Goal: Task Accomplishment & Management: Complete application form

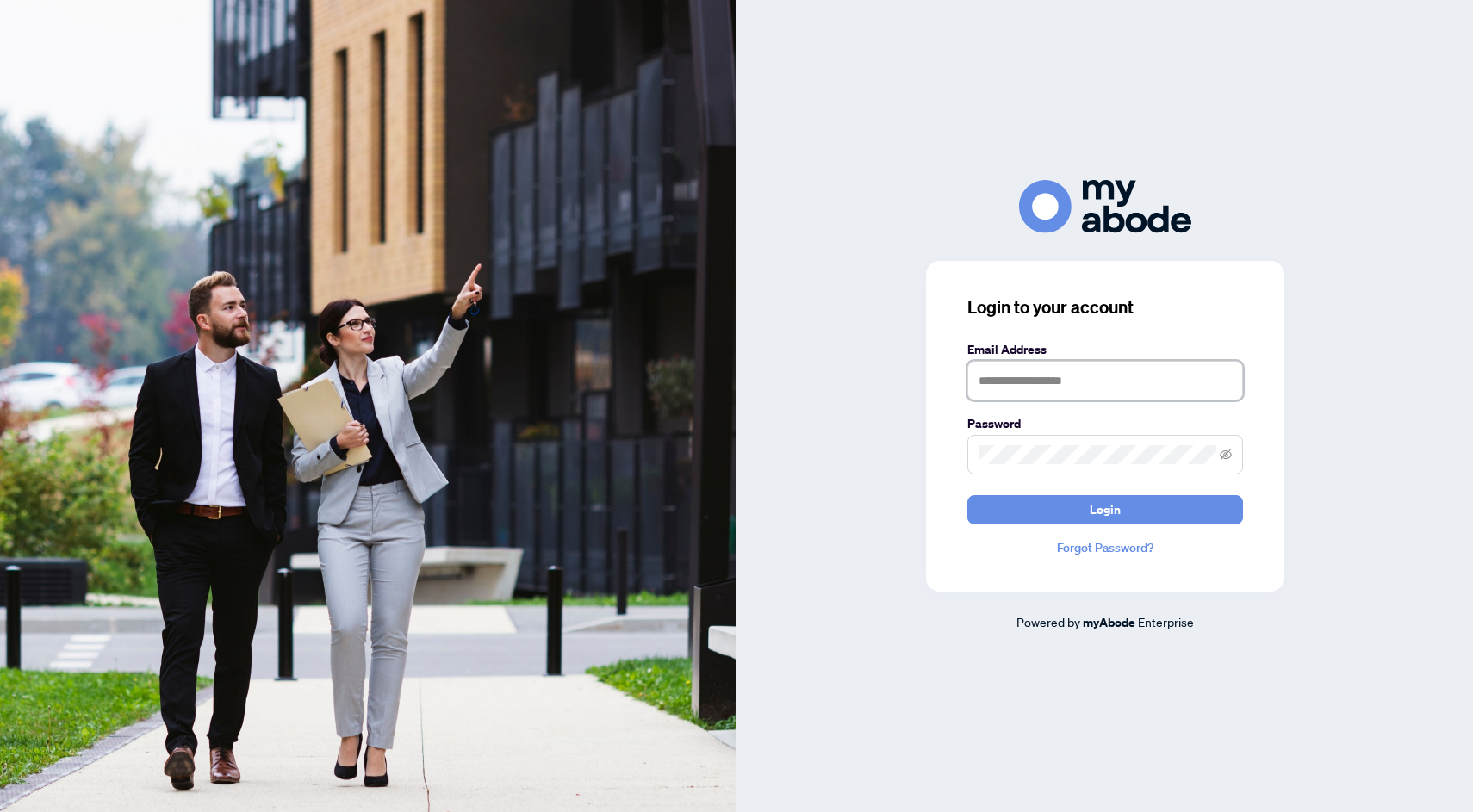
click at [1030, 384] on input "text" at bounding box center [1105, 380] width 276 height 40
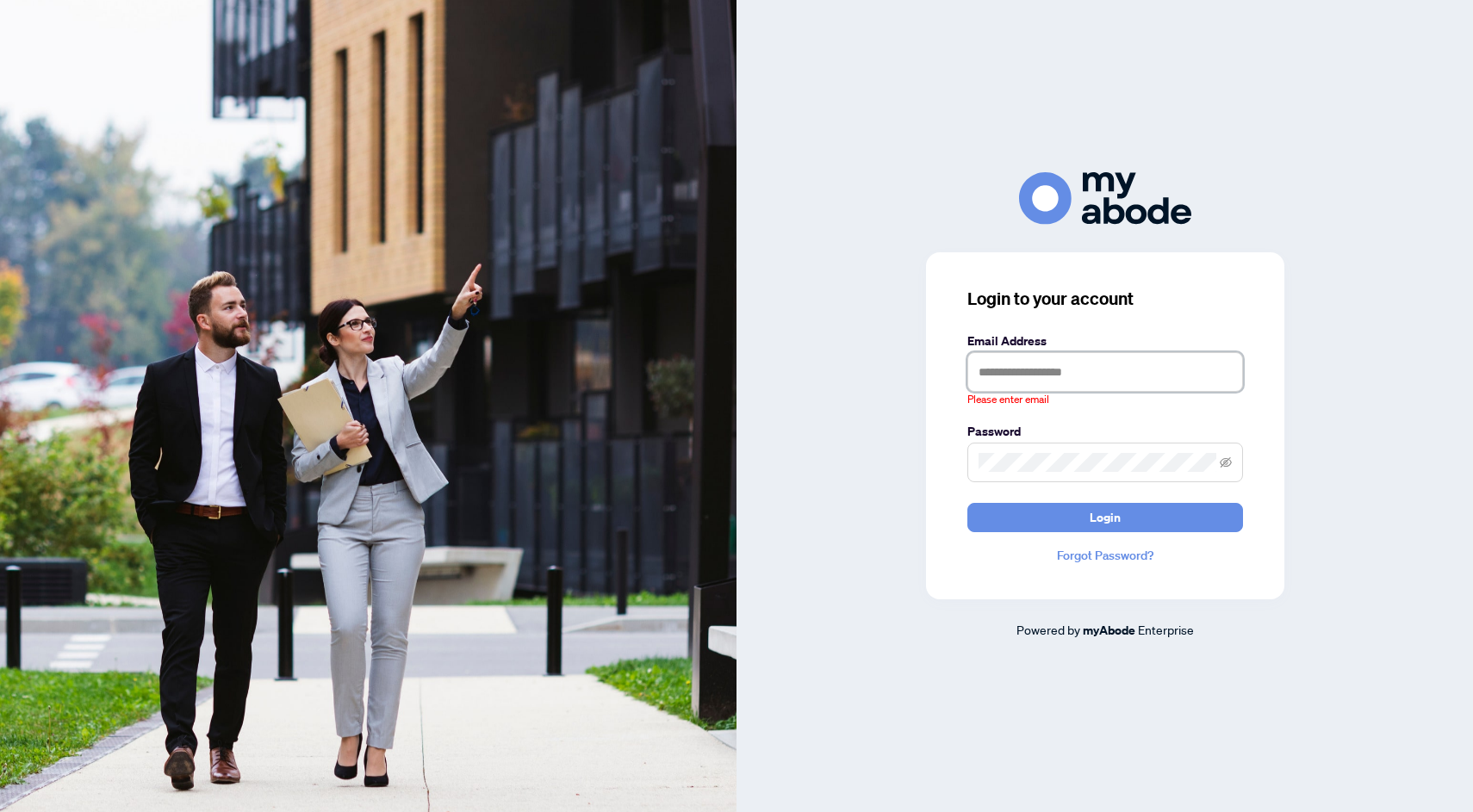
type input "**********"
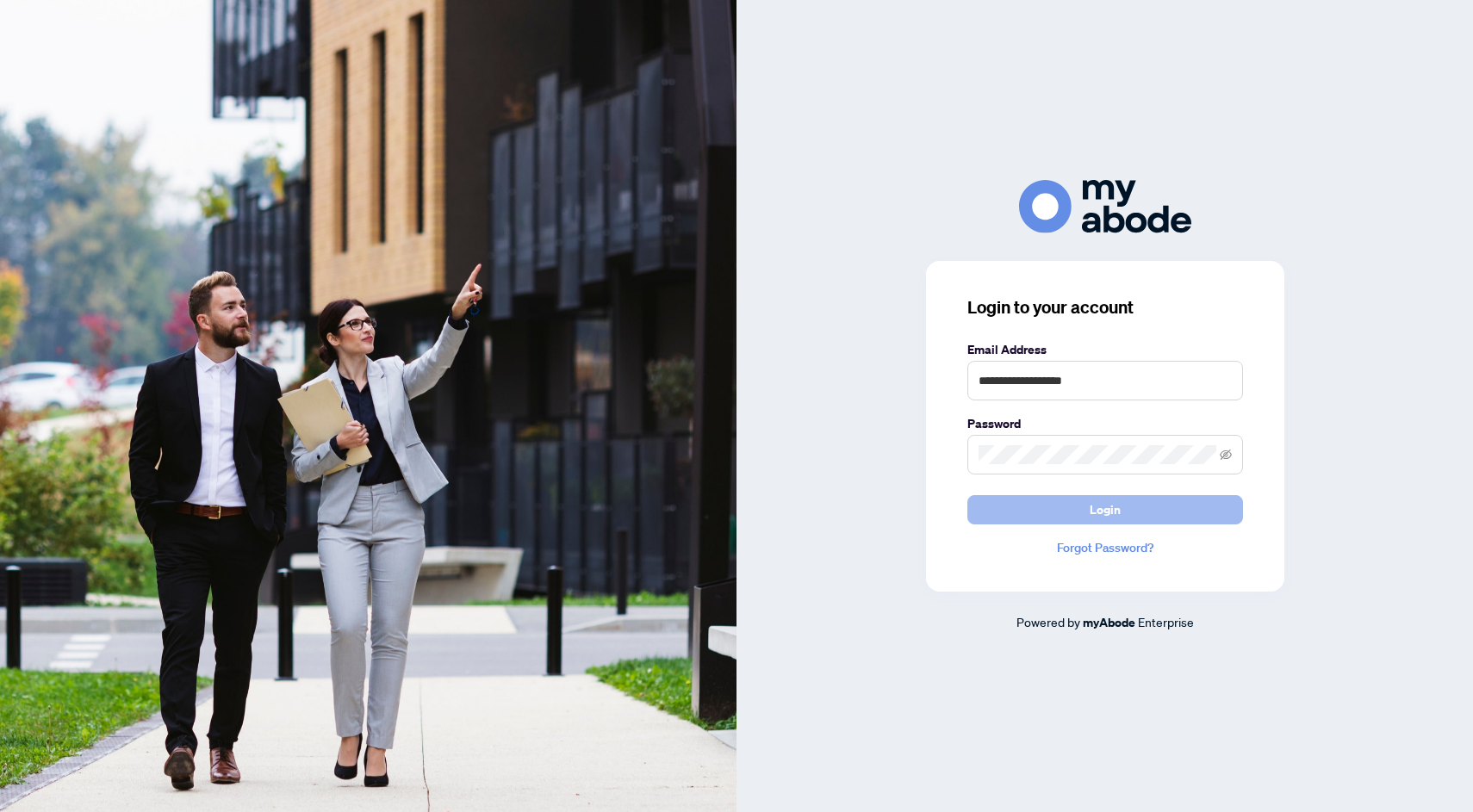
click at [1129, 511] on button "Login" at bounding box center [1105, 509] width 276 height 29
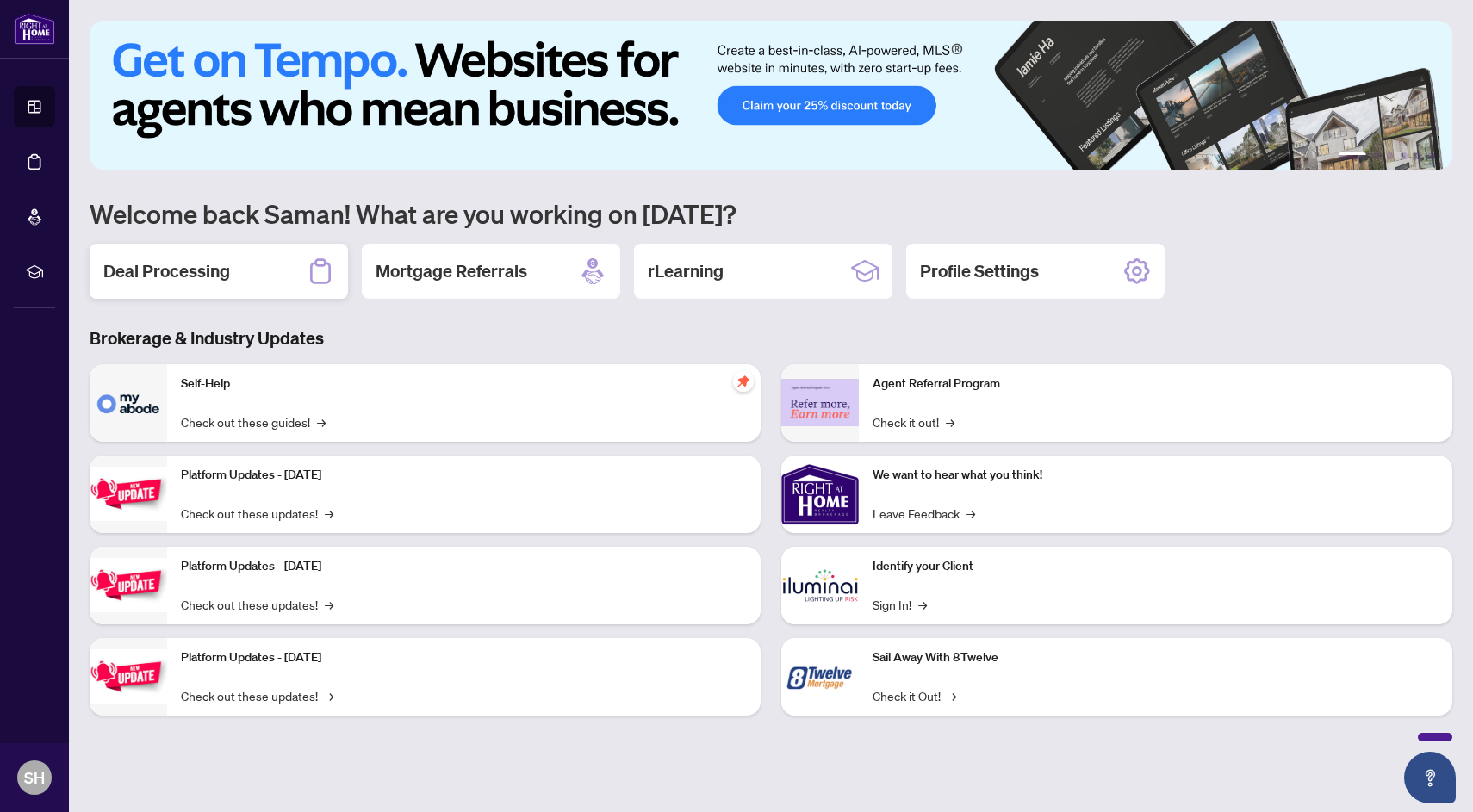
click at [201, 259] on h2 "Deal Processing" at bounding box center [167, 271] width 127 height 24
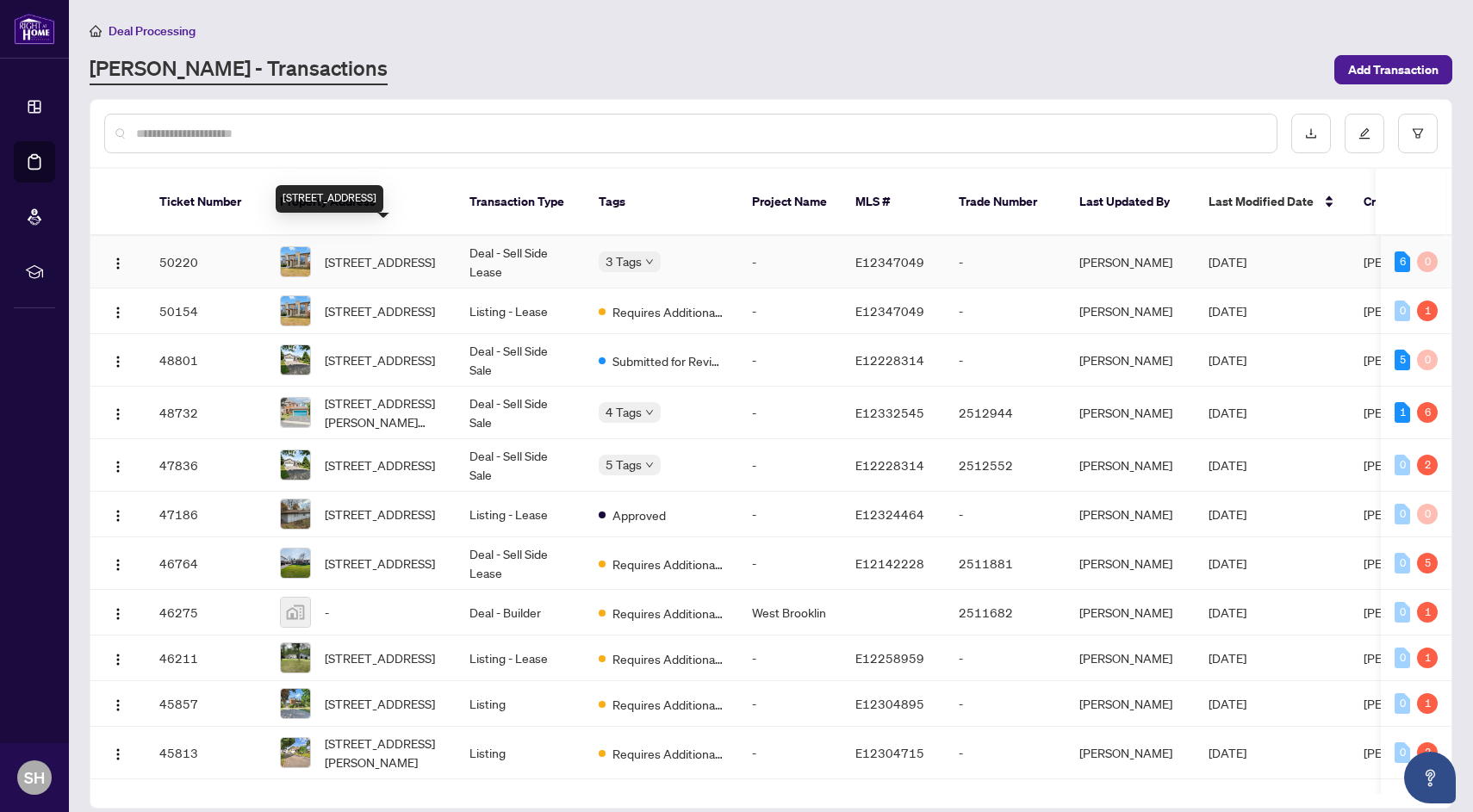
click at [406, 252] on span "[STREET_ADDRESS]" at bounding box center [380, 262] width 110 height 19
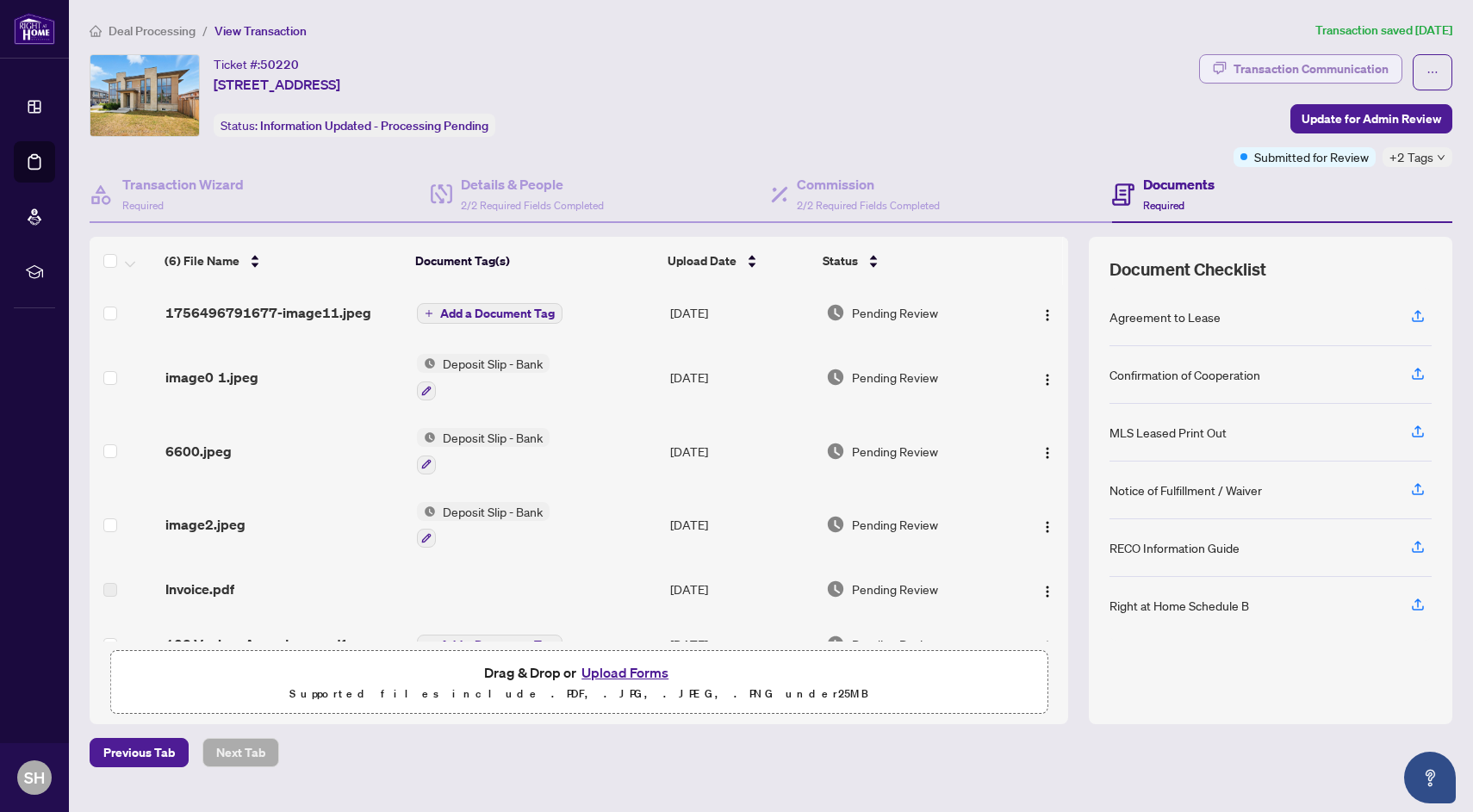
click at [1349, 71] on div "Transaction Communication" at bounding box center [1311, 69] width 155 height 28
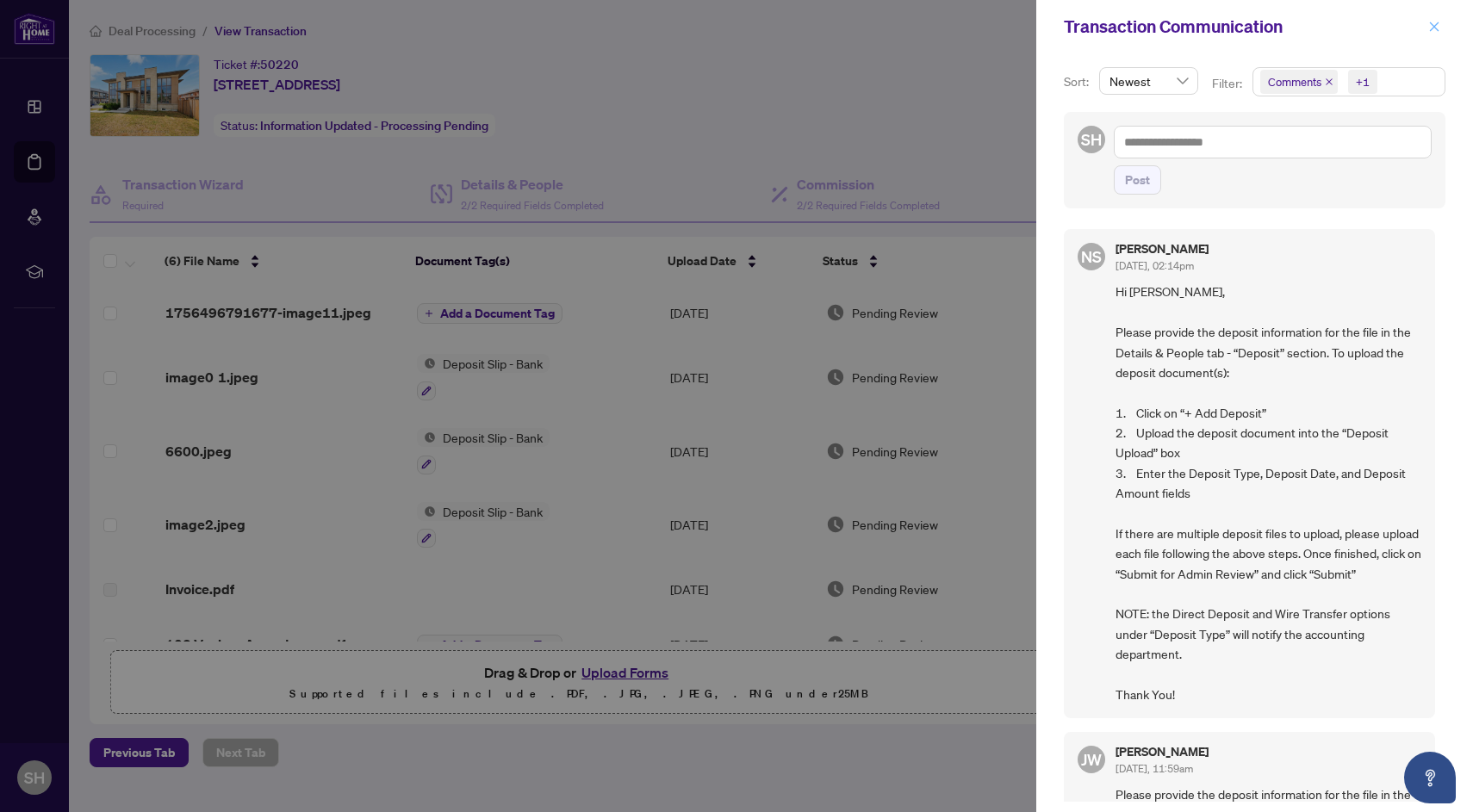
click at [1437, 19] on span "button" at bounding box center [1434, 27] width 12 height 28
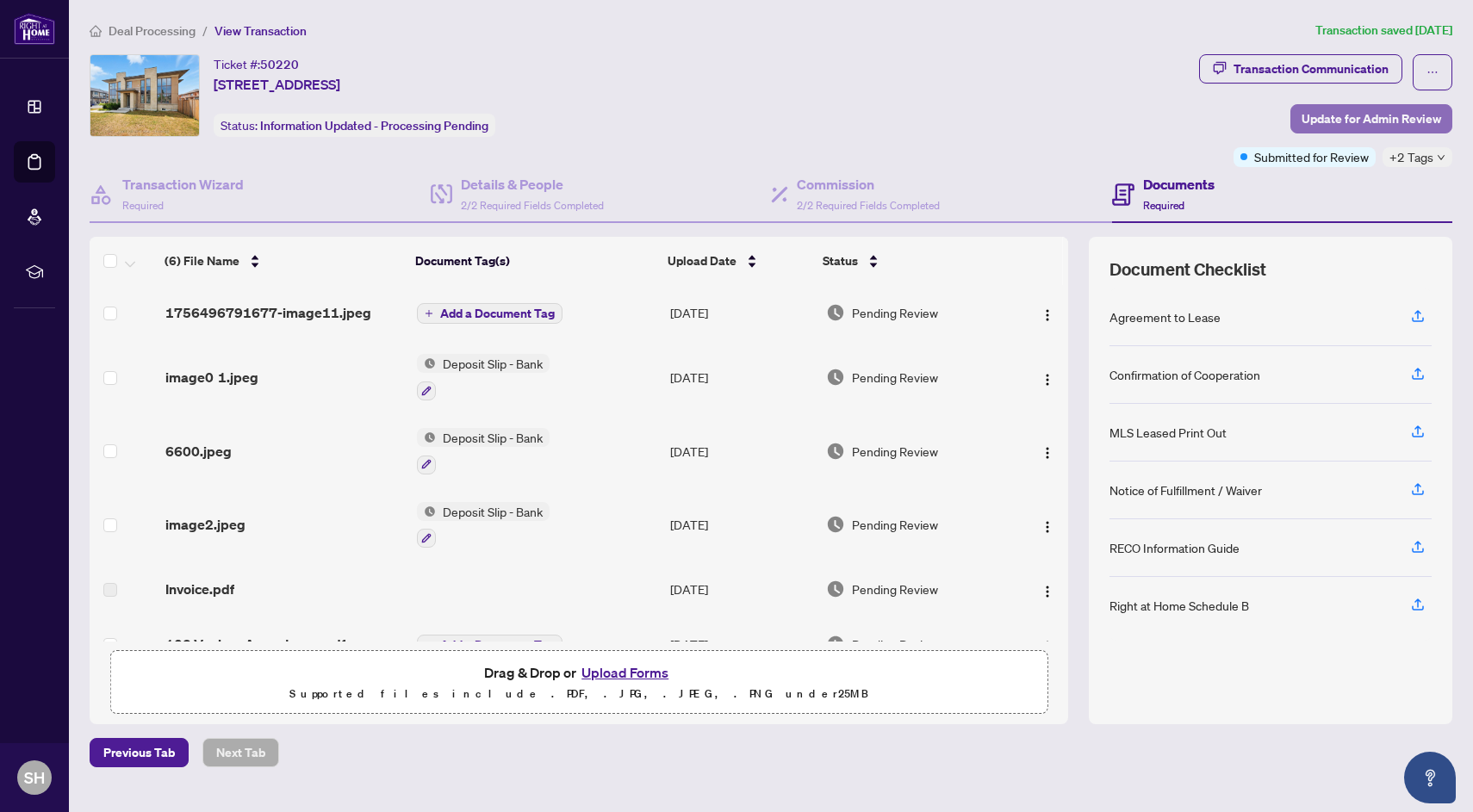
click at [1346, 116] on span "Update for Admin Review" at bounding box center [1371, 119] width 140 height 28
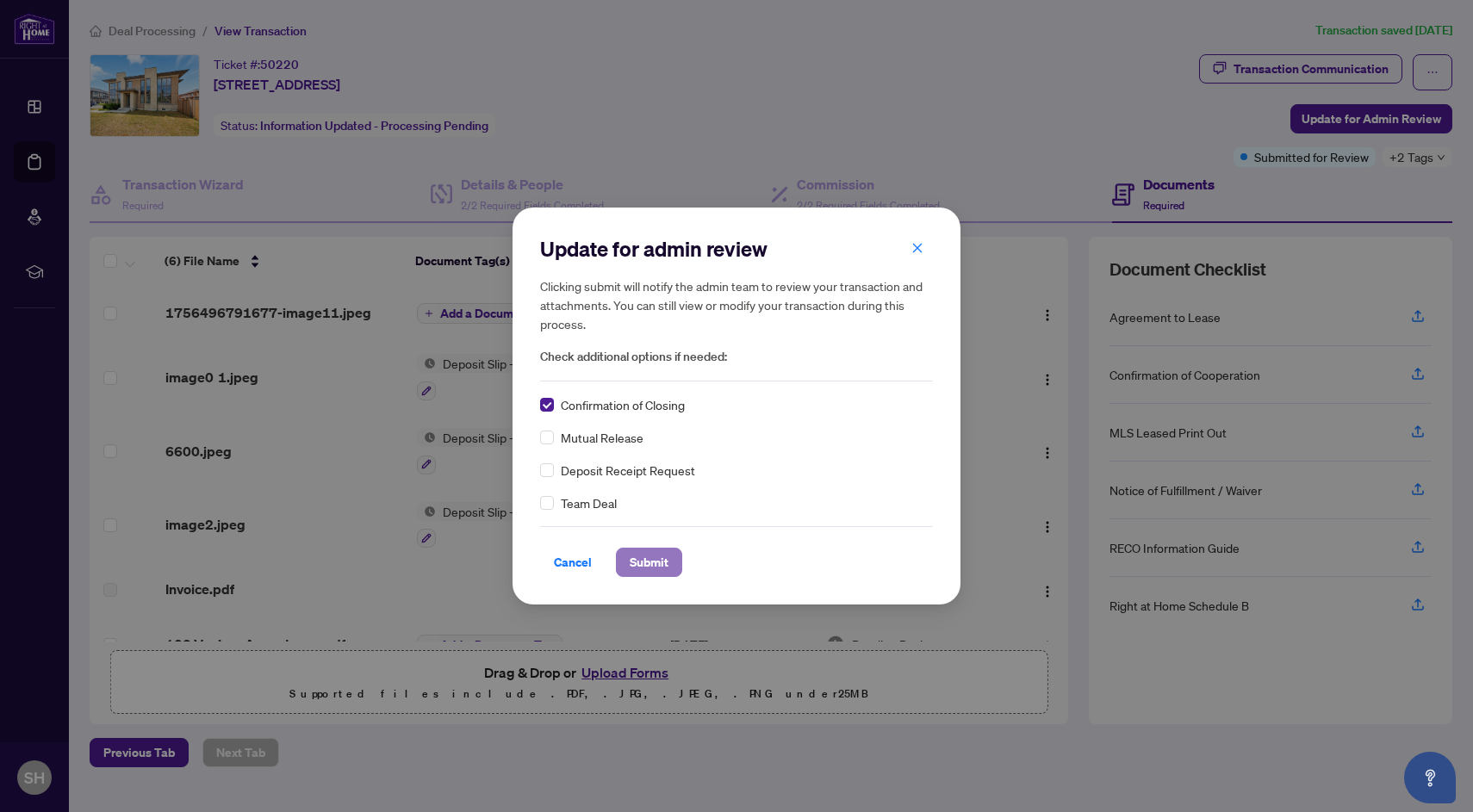
click at [658, 566] on span "Submit" at bounding box center [649, 562] width 39 height 28
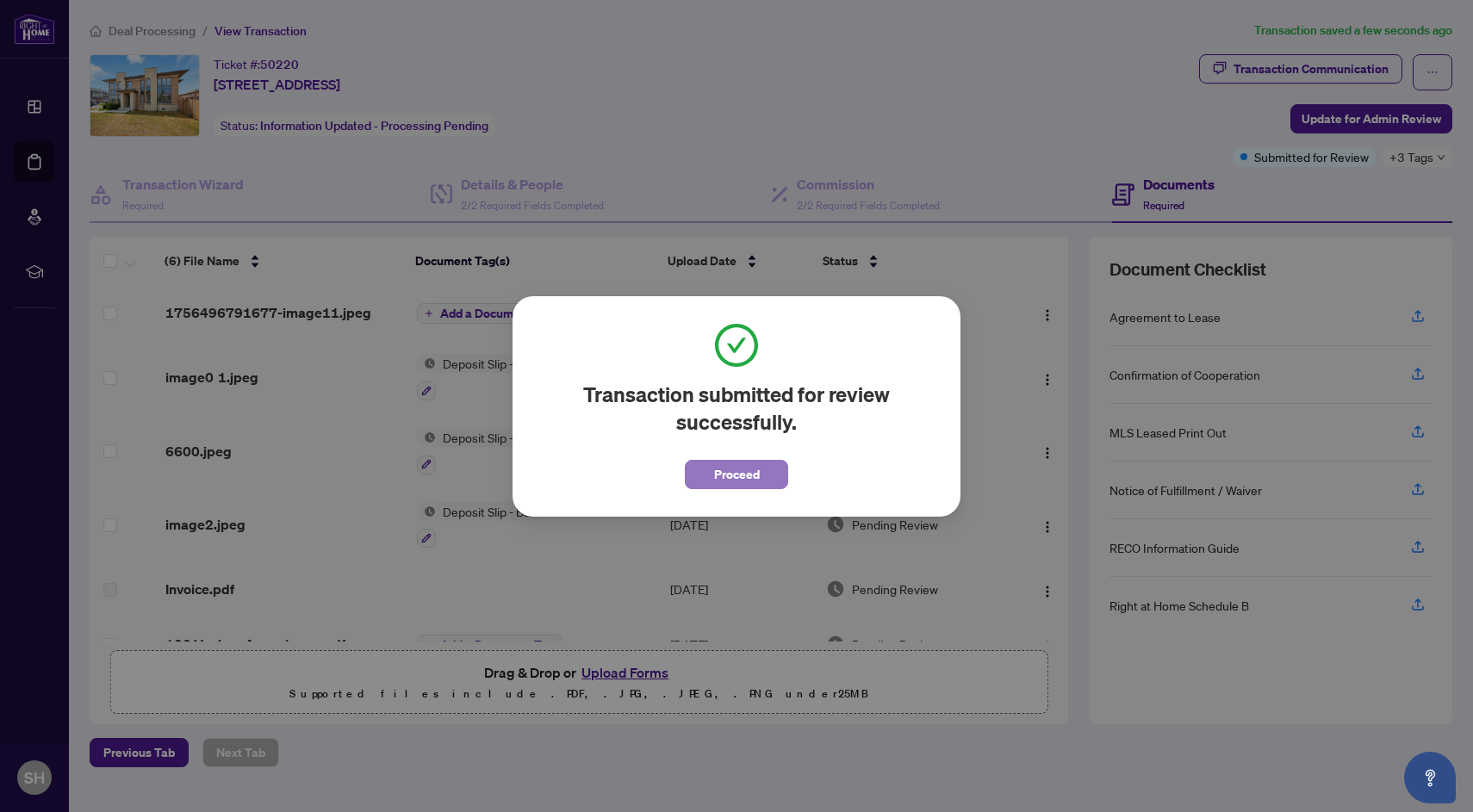
click at [756, 467] on span "Proceed" at bounding box center [736, 475] width 46 height 28
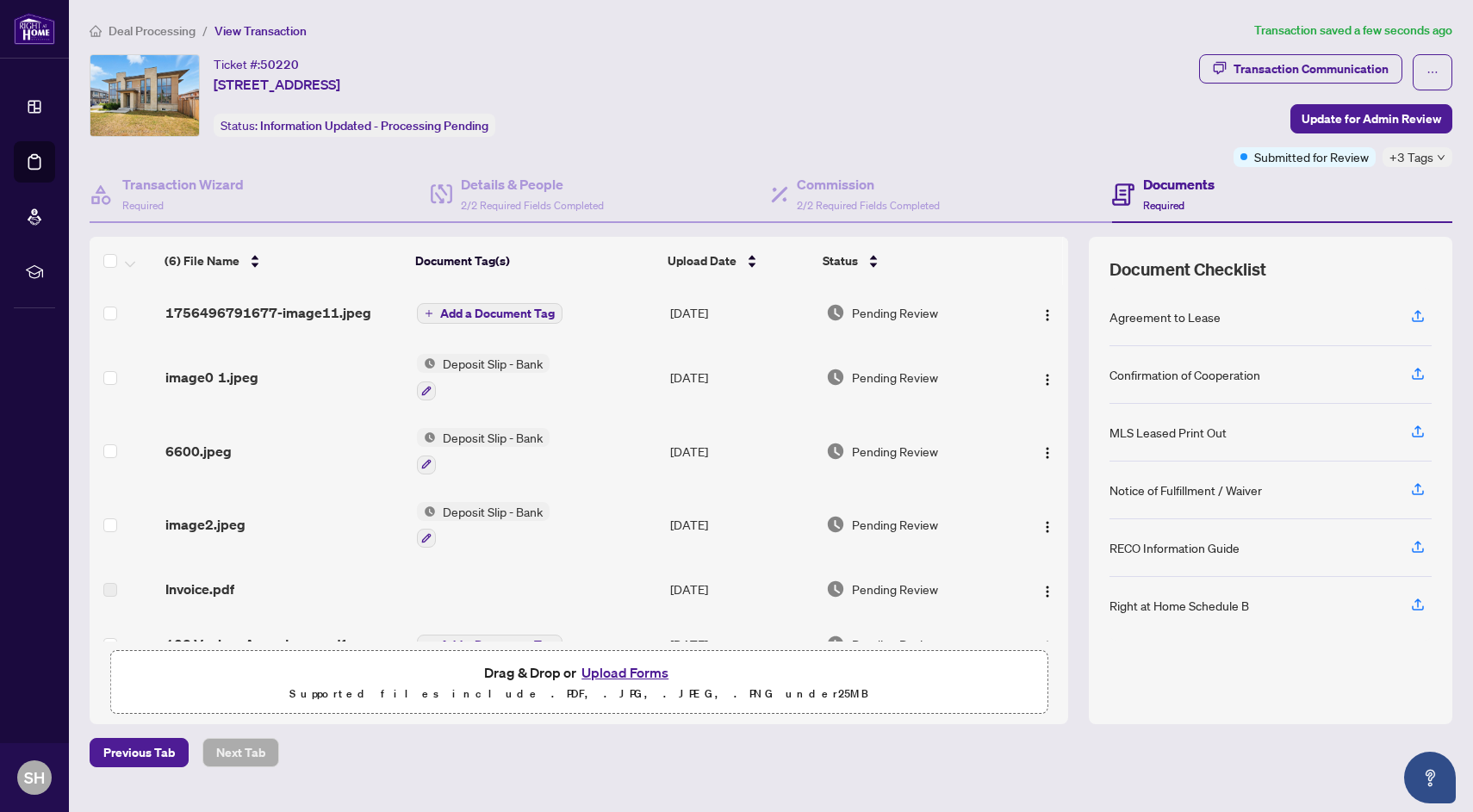
click at [285, 62] on span "50220" at bounding box center [280, 64] width 39 height 16
copy span "50220"
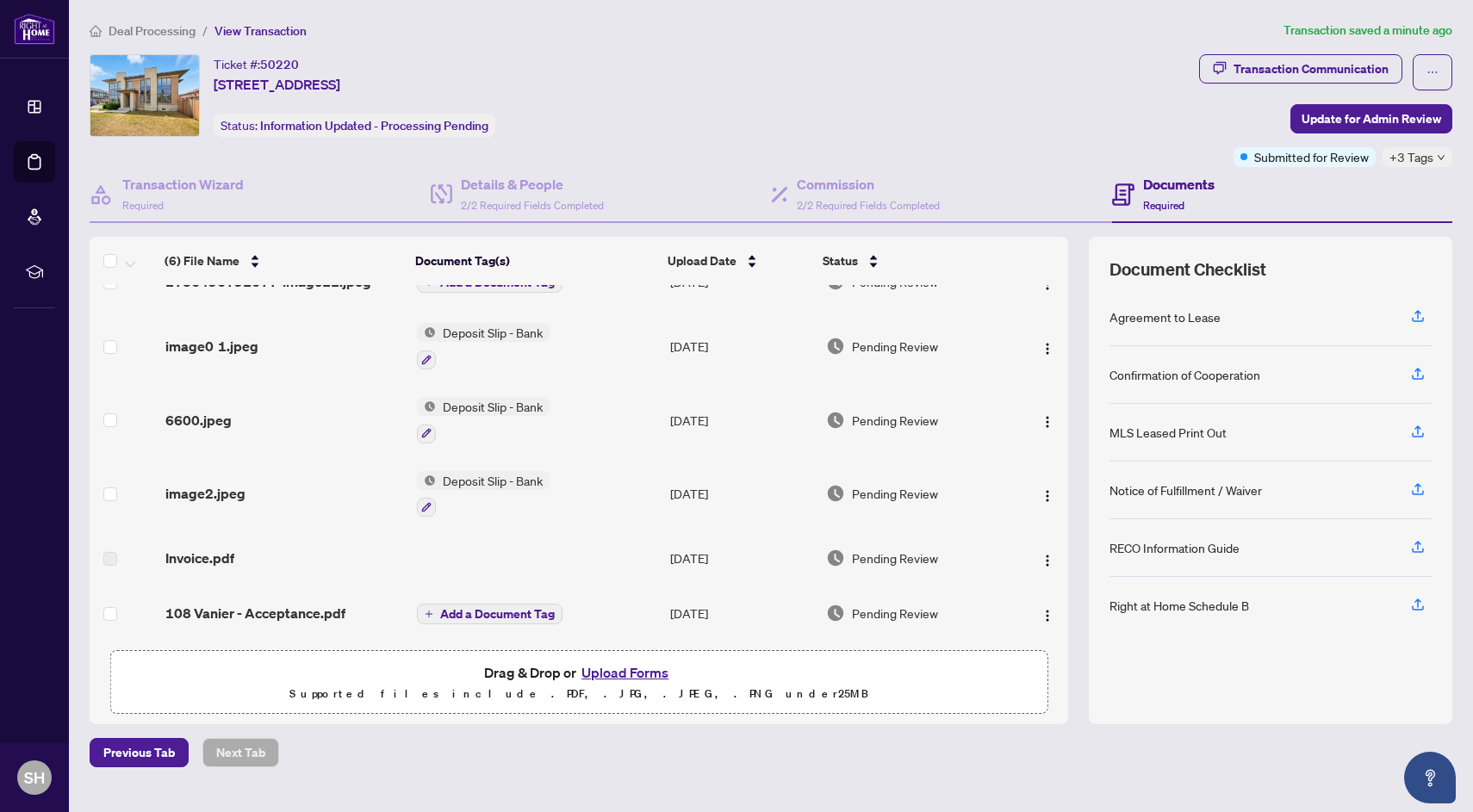
click at [120, 30] on span "Deal Processing" at bounding box center [151, 31] width 87 height 16
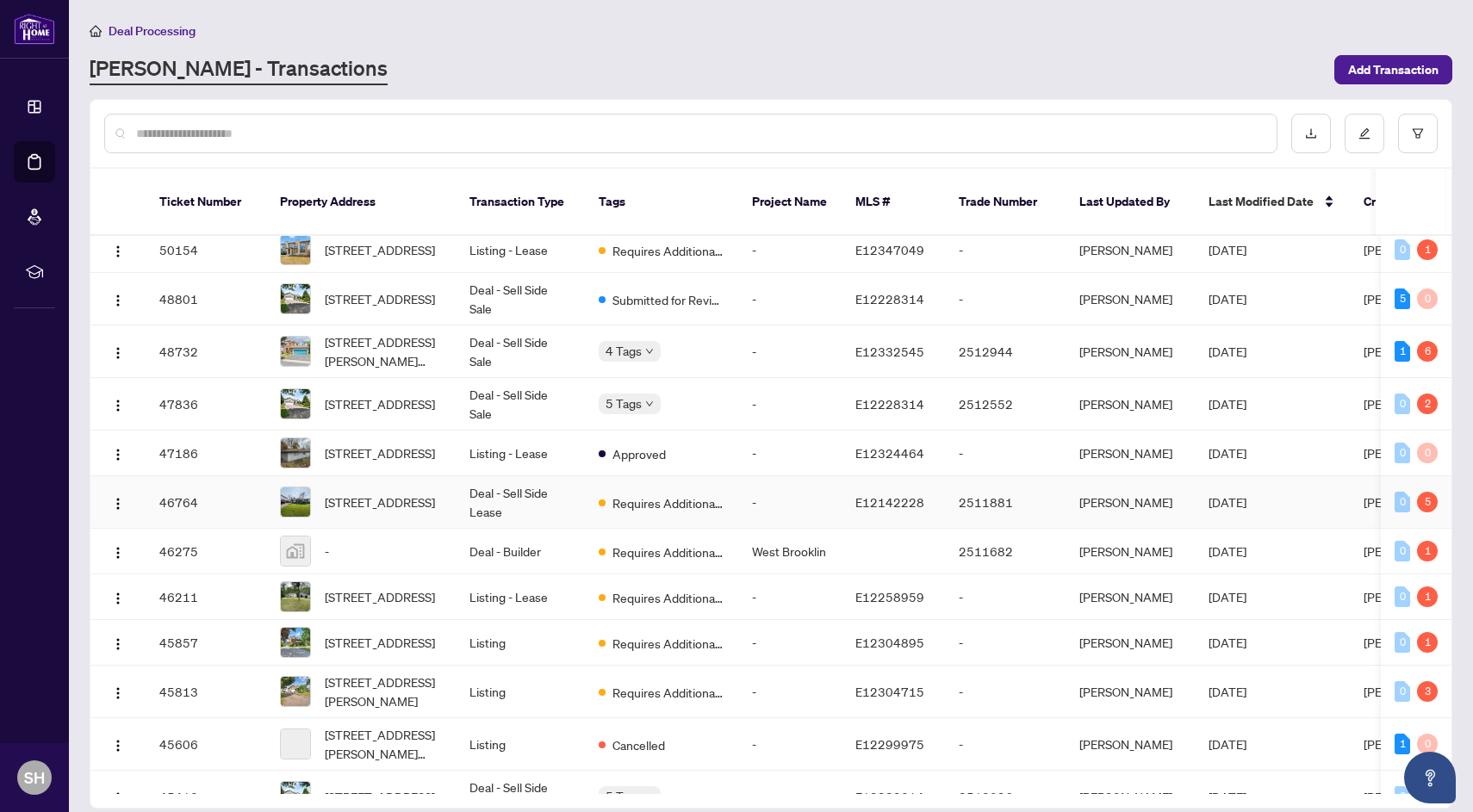
scroll to position [157, 0]
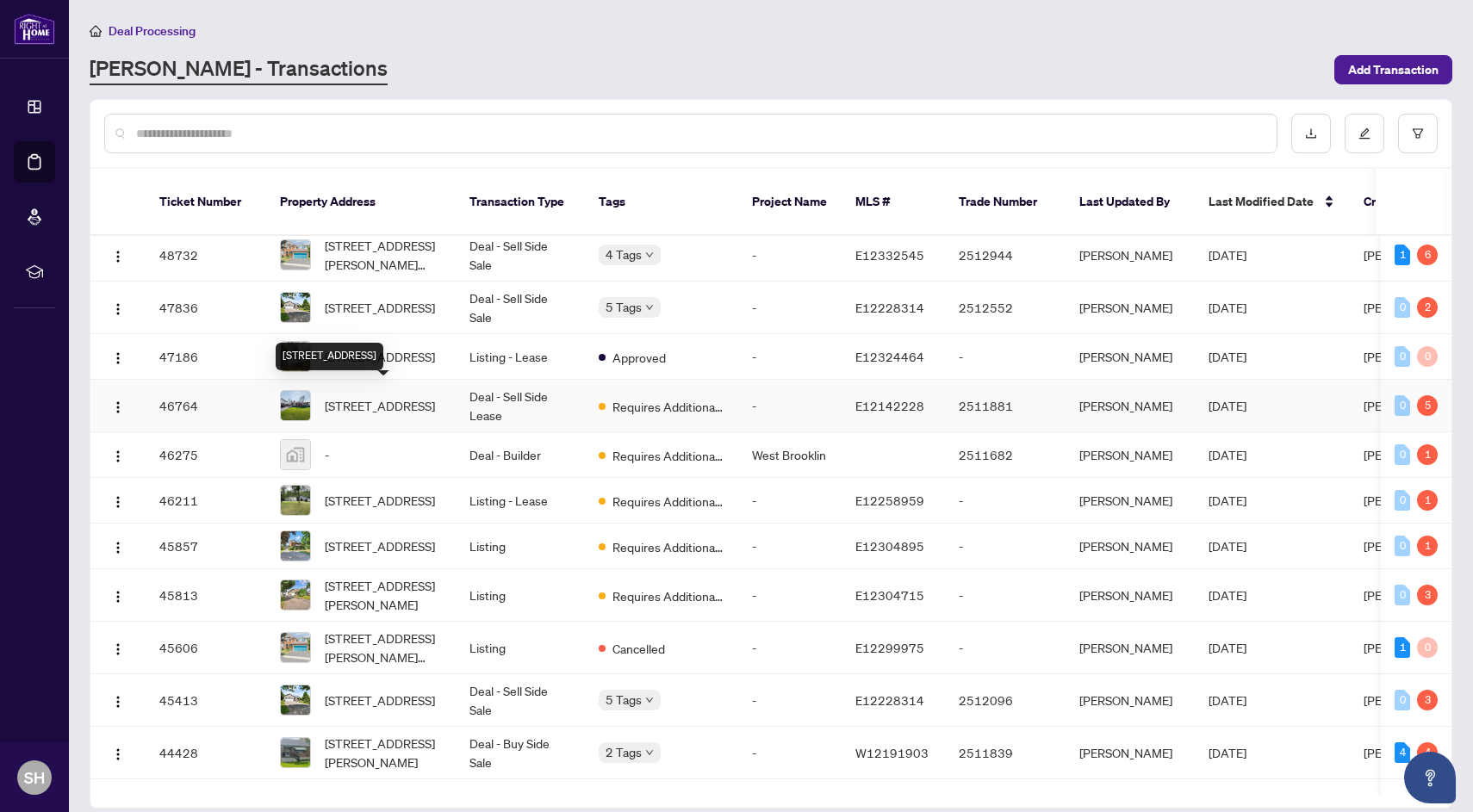
click at [401, 398] on span "[STREET_ADDRESS]" at bounding box center [380, 405] width 110 height 19
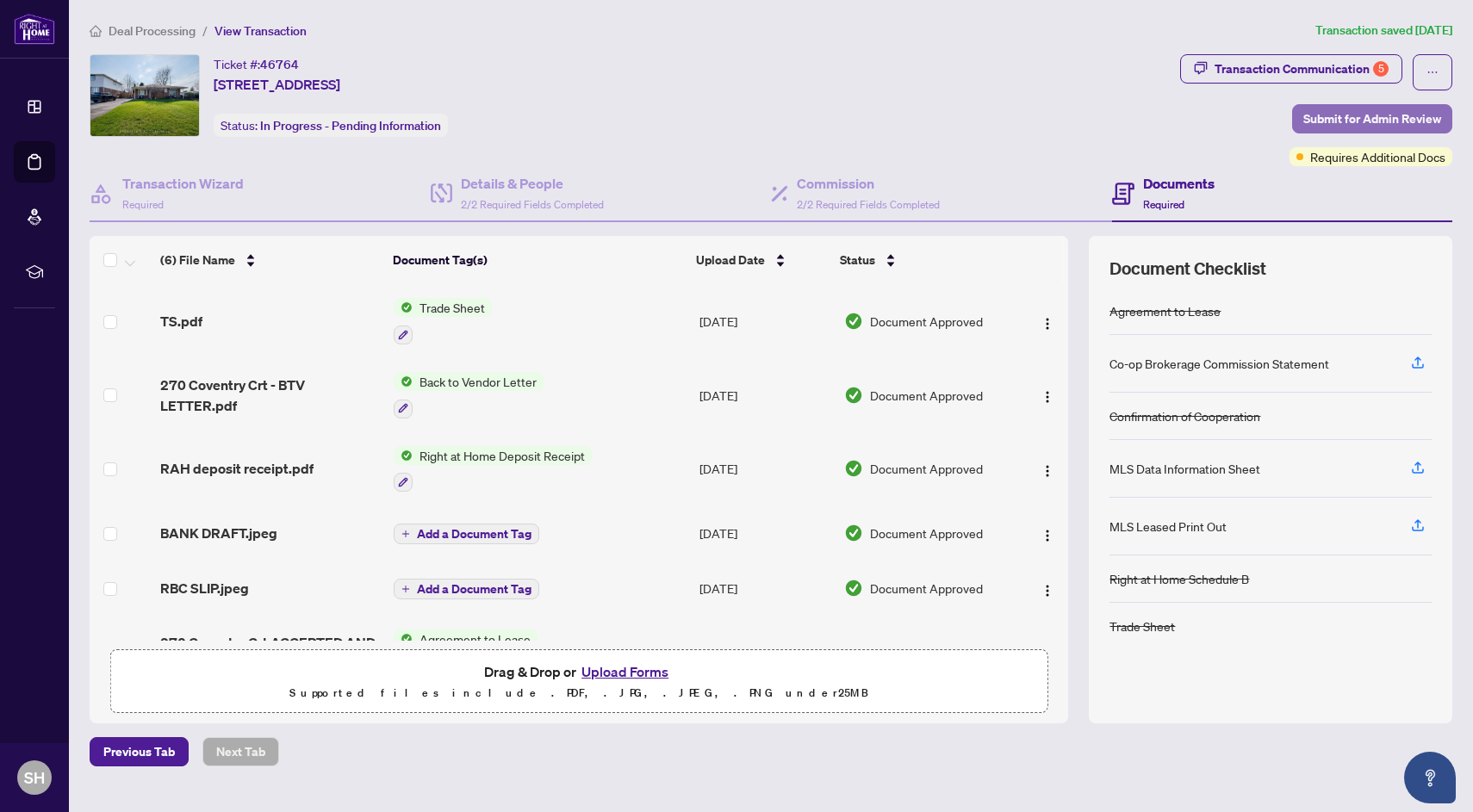
click at [1387, 113] on span "Submit for Admin Review" at bounding box center [1372, 119] width 138 height 28
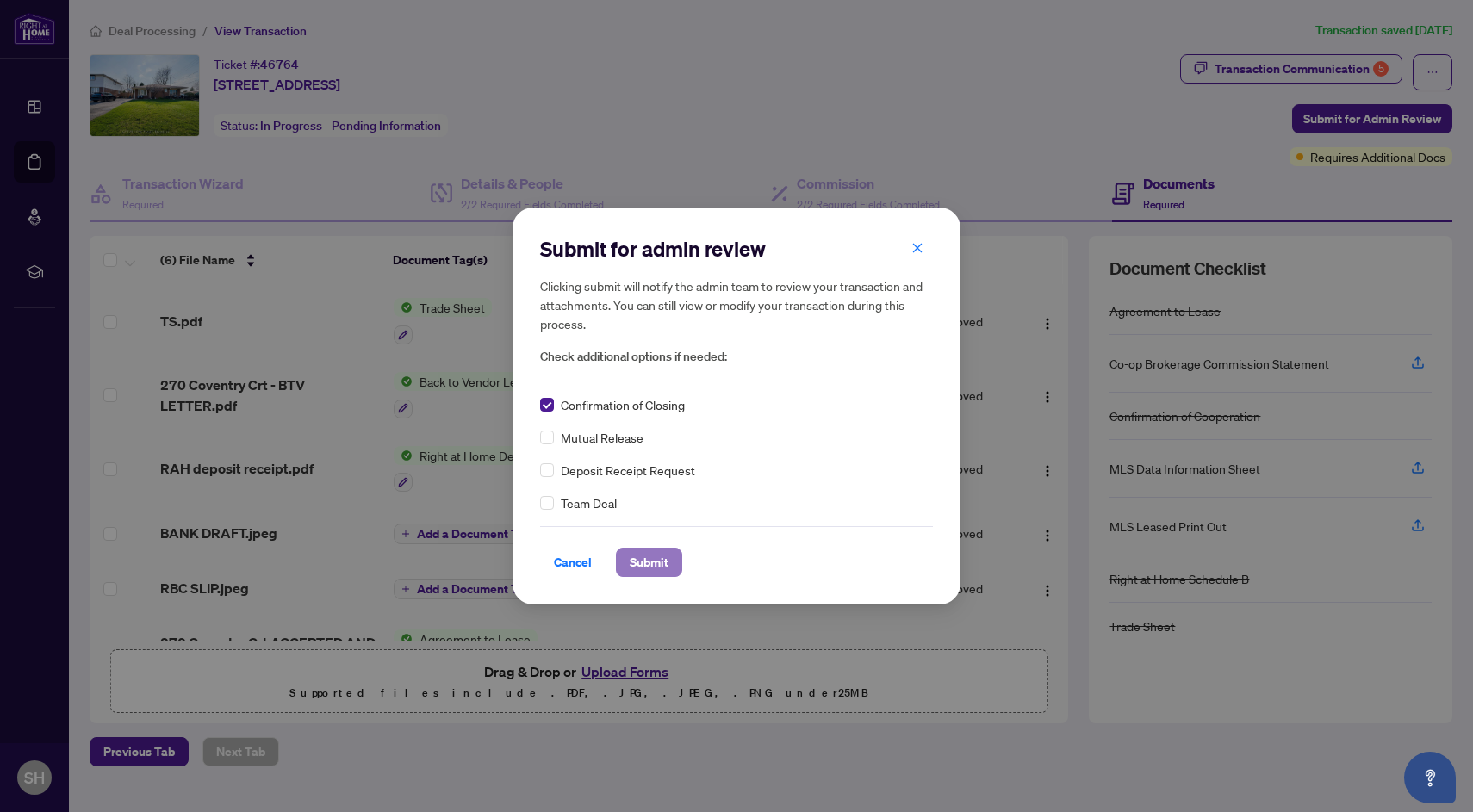
click at [636, 568] on span "Submit" at bounding box center [649, 562] width 39 height 28
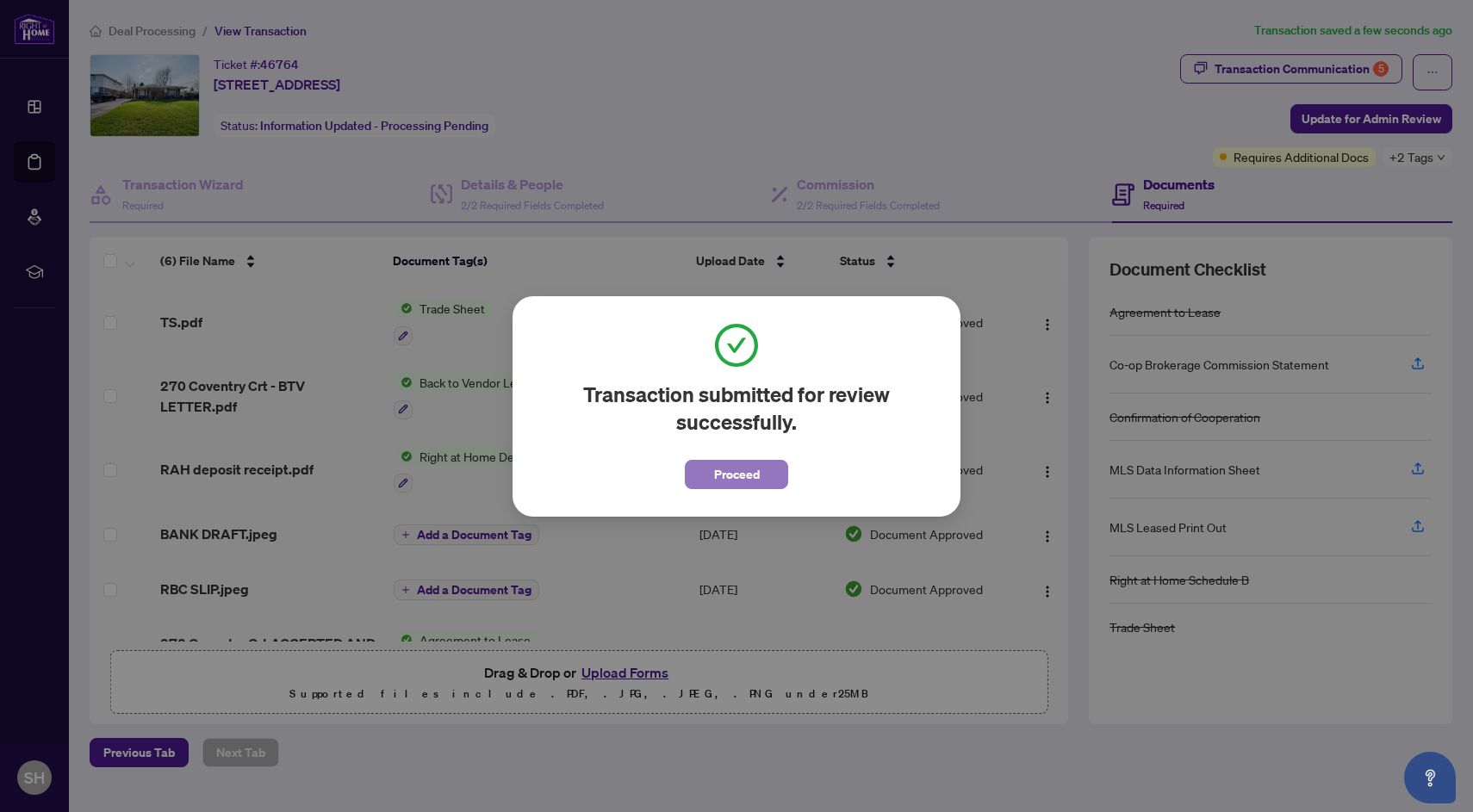
click at [738, 465] on span "Proceed" at bounding box center [736, 475] width 46 height 28
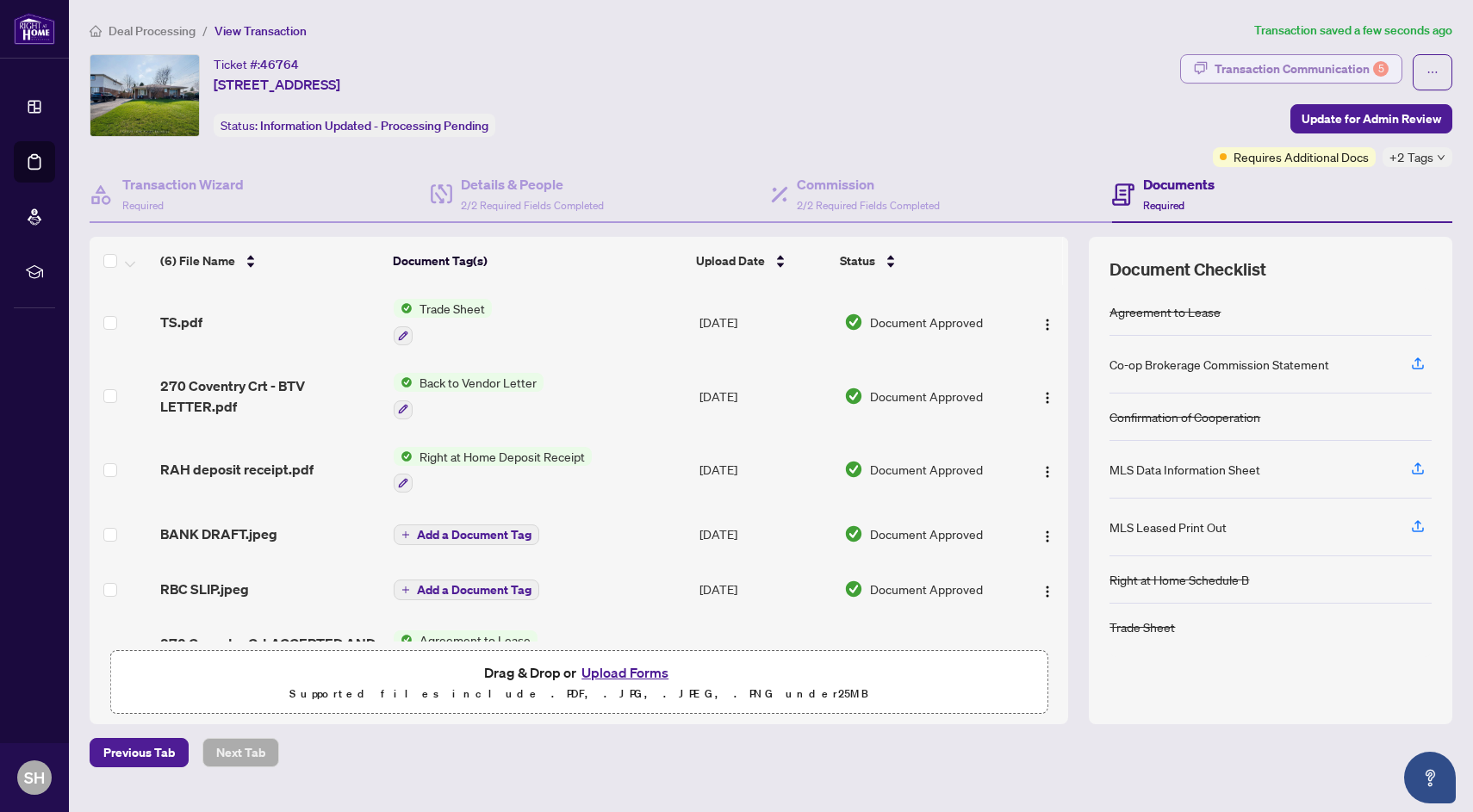
click at [1323, 65] on div "Transaction Communication 5" at bounding box center [1302, 69] width 174 height 28
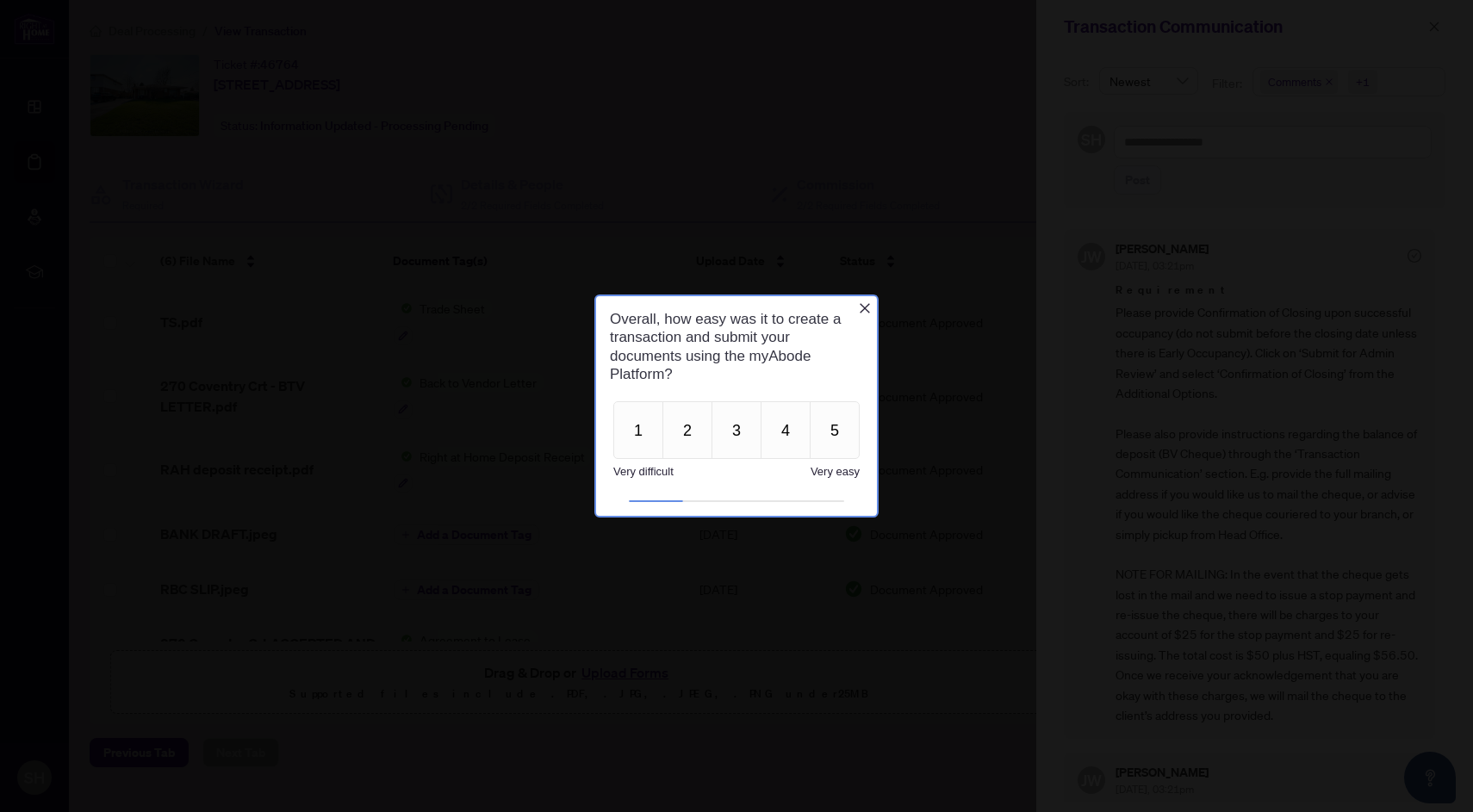
click at [860, 307] on icon "Close button" at bounding box center [865, 308] width 14 height 14
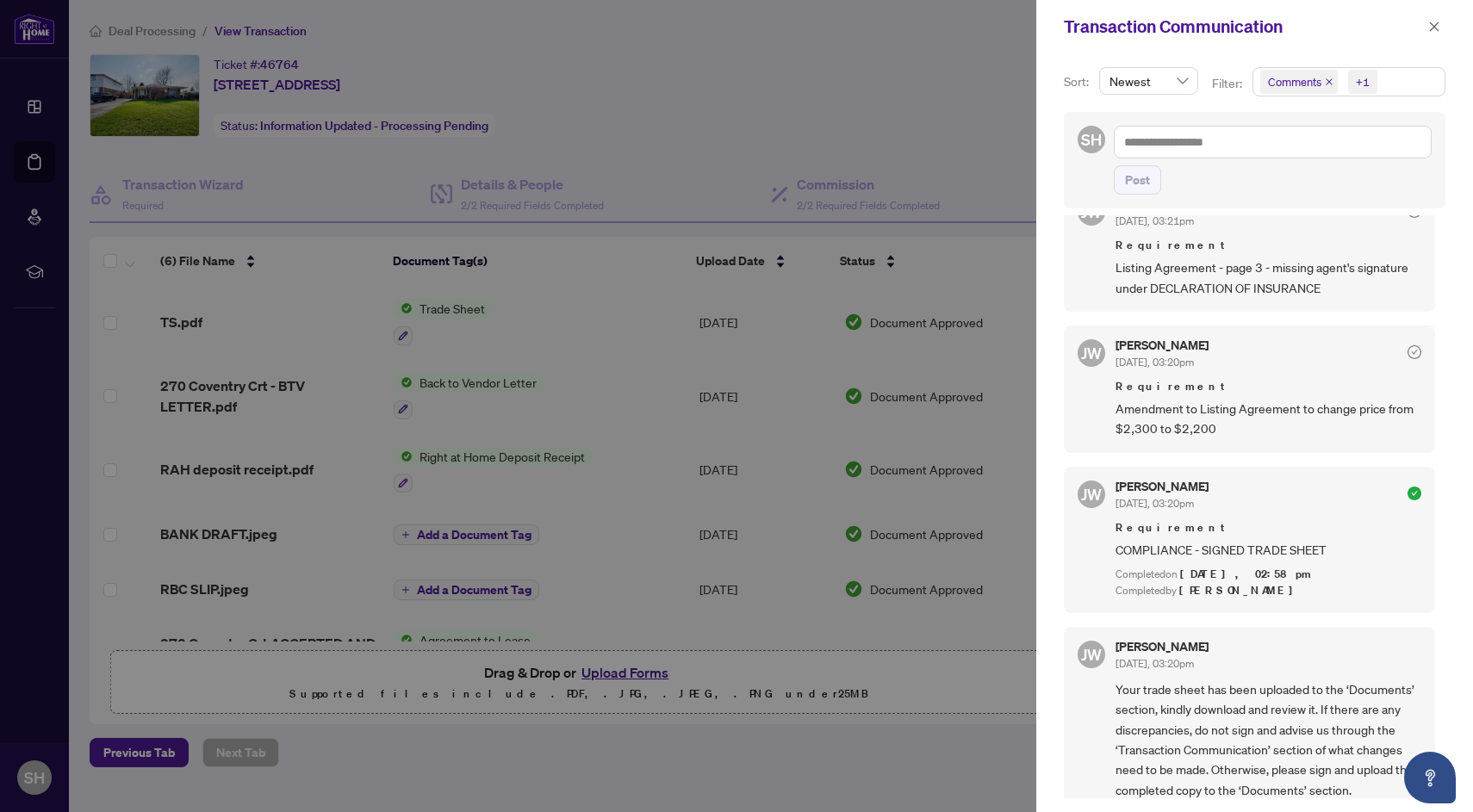
scroll to position [804, 0]
click at [1432, 34] on span "button" at bounding box center [1434, 27] width 12 height 28
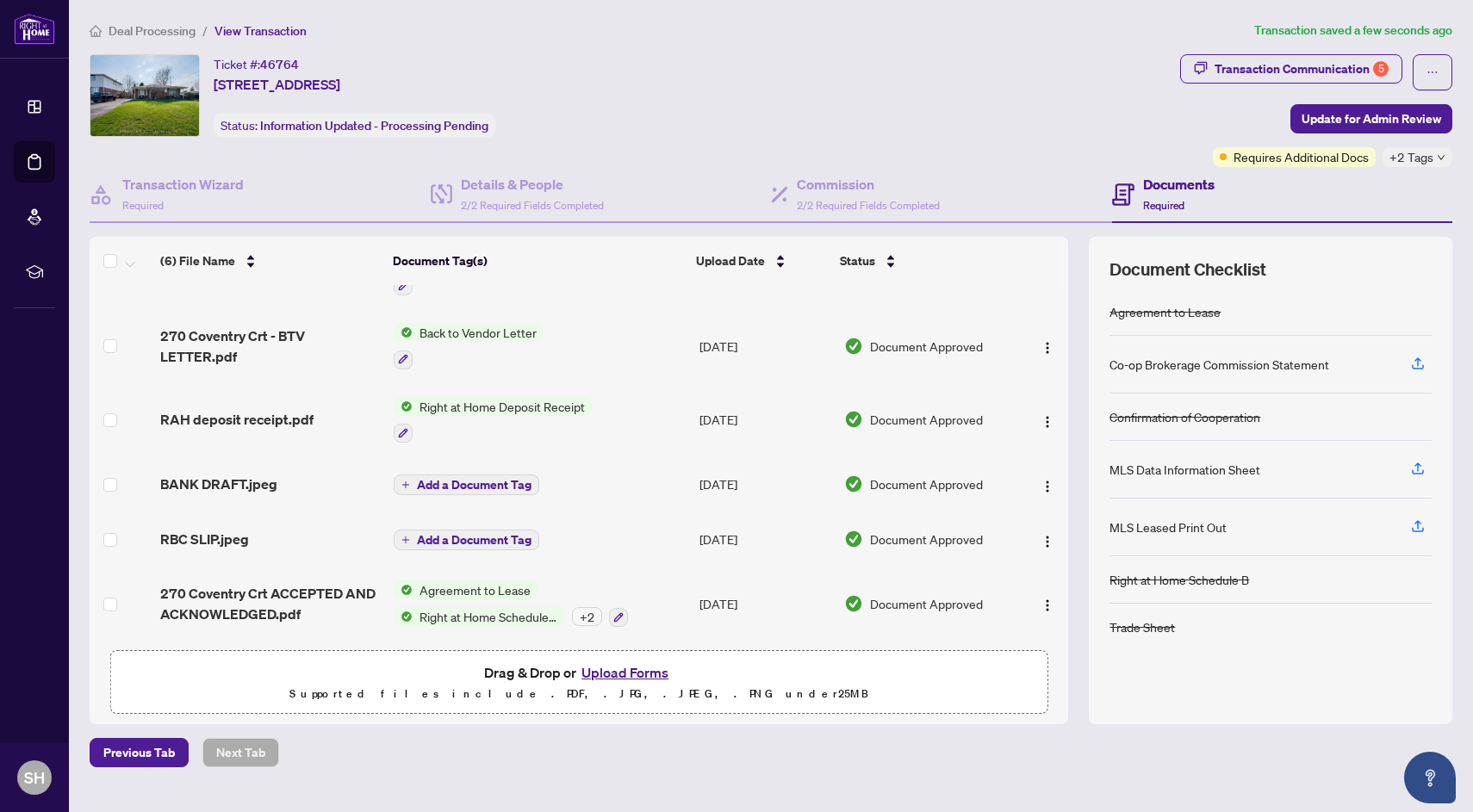
scroll to position [0, 0]
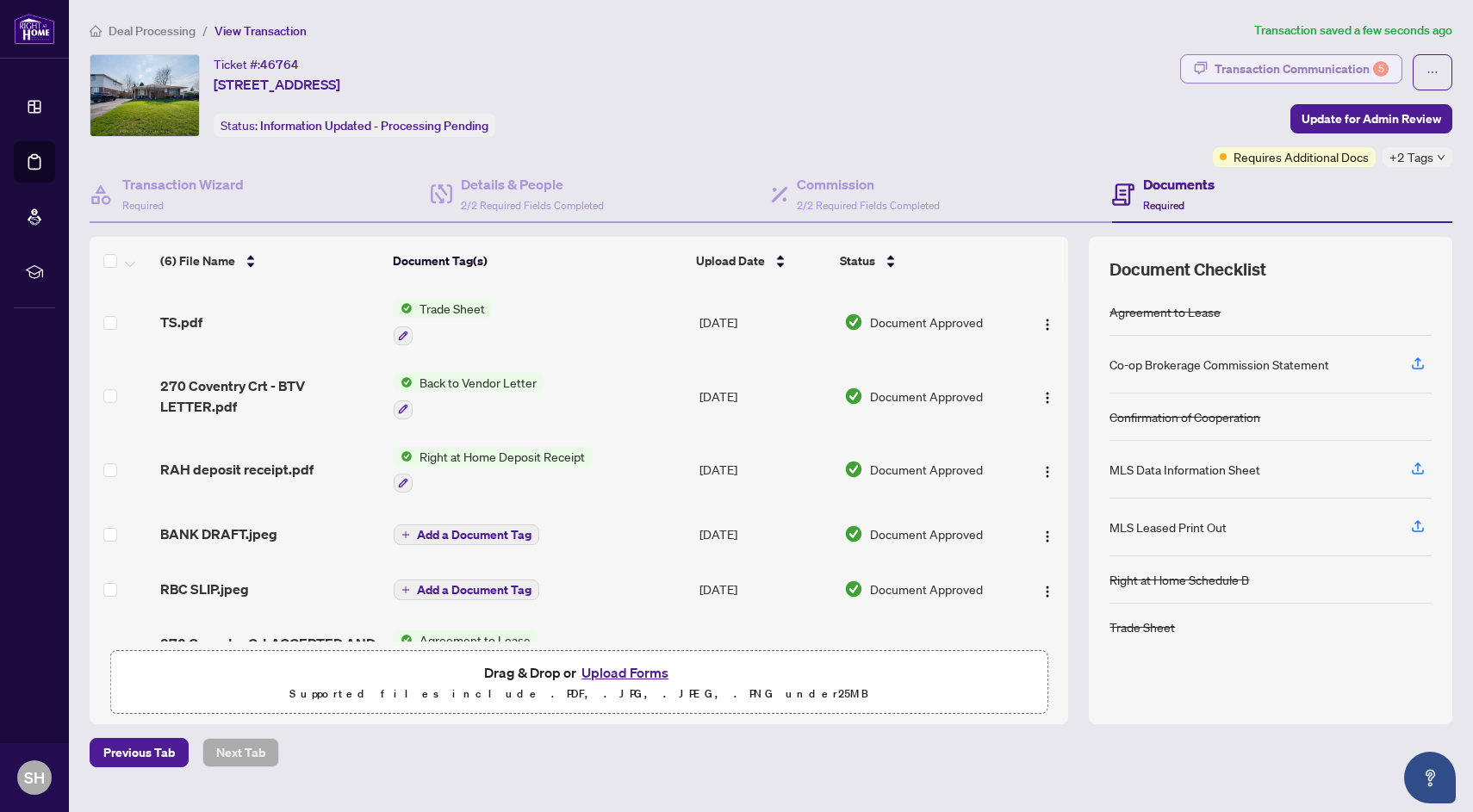
click at [1340, 69] on div "Transaction Communication 5" at bounding box center [1302, 69] width 174 height 28
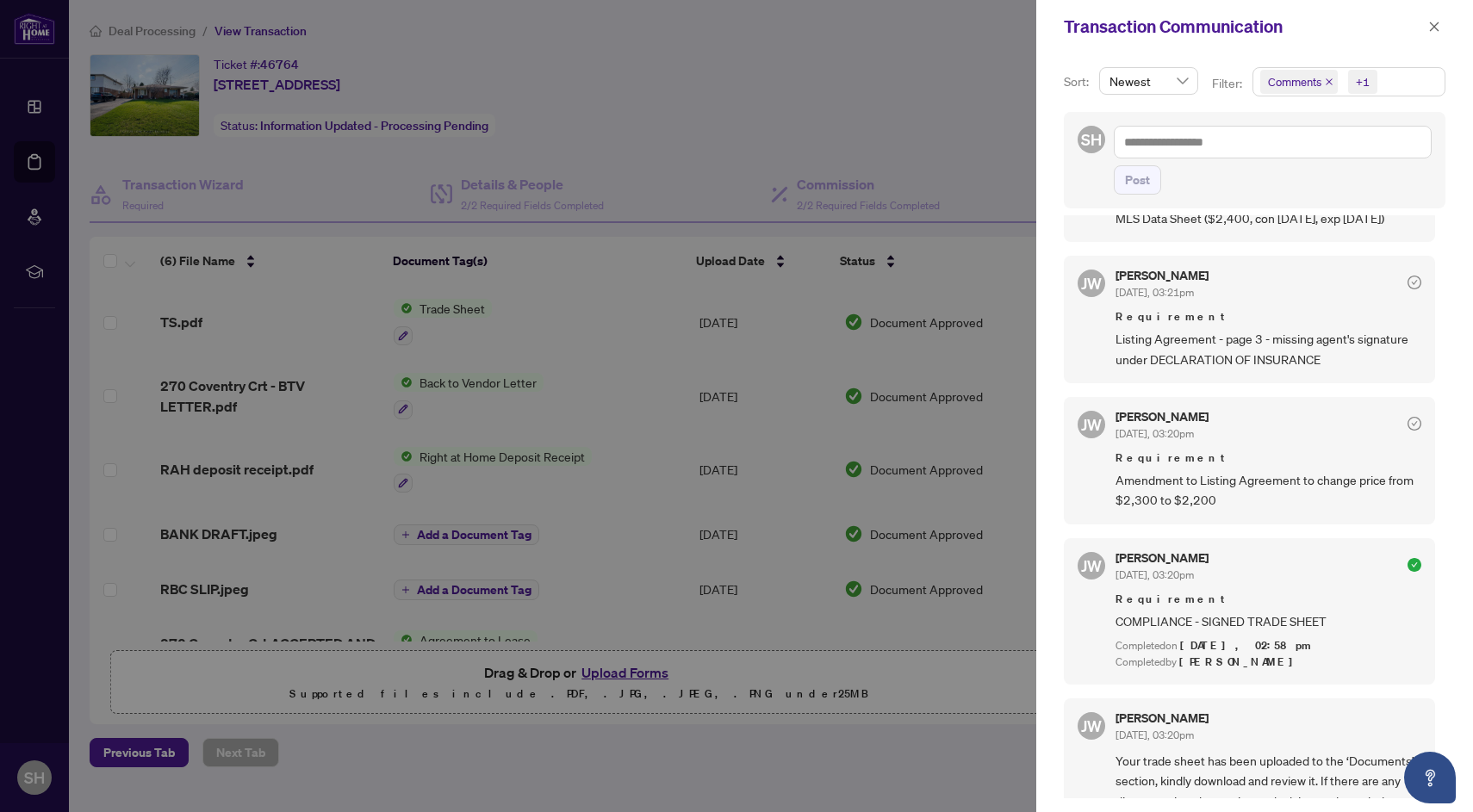
scroll to position [736, 0]
click at [1434, 34] on span "button" at bounding box center [1434, 27] width 12 height 28
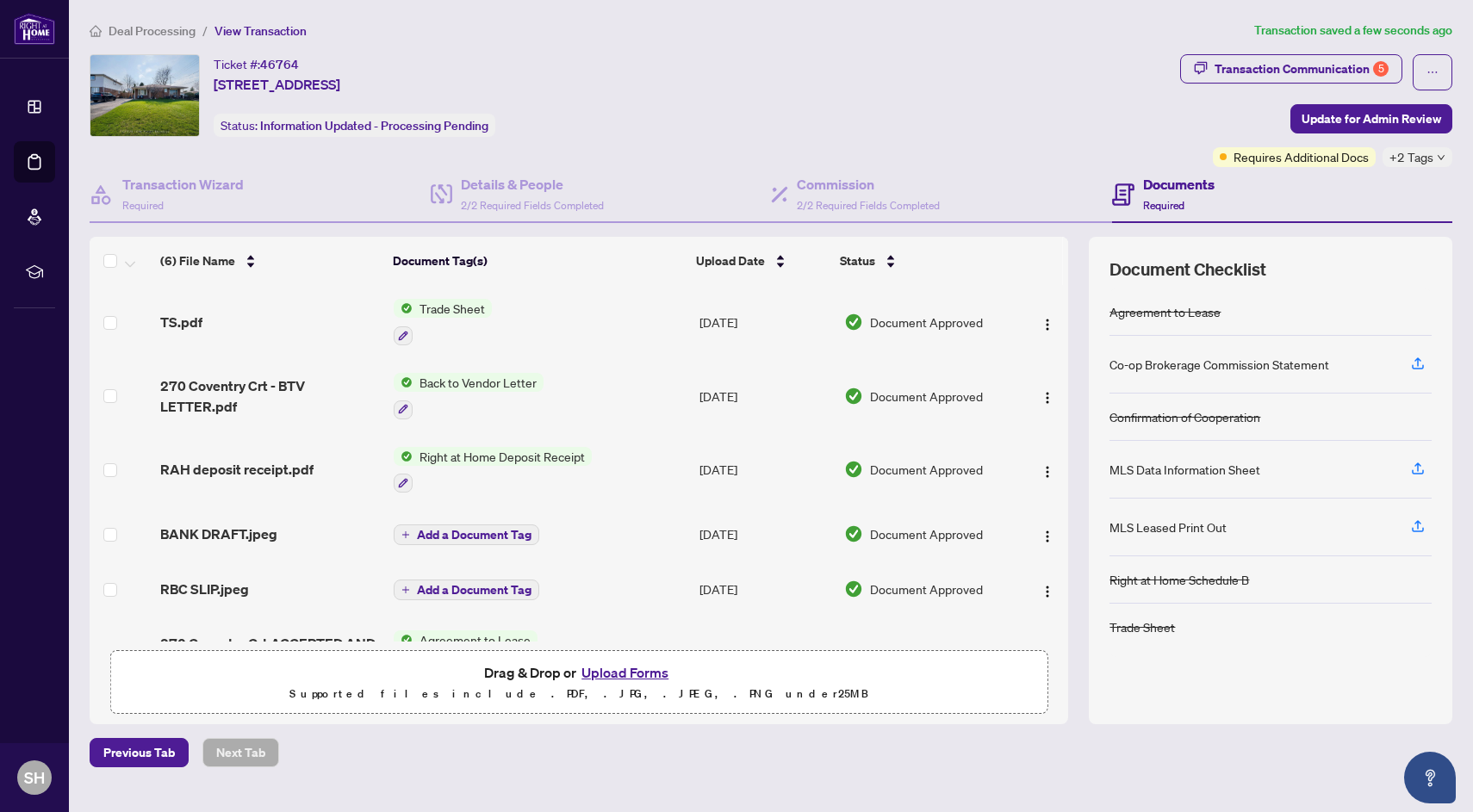
click at [145, 29] on span "Deal Processing" at bounding box center [151, 31] width 87 height 16
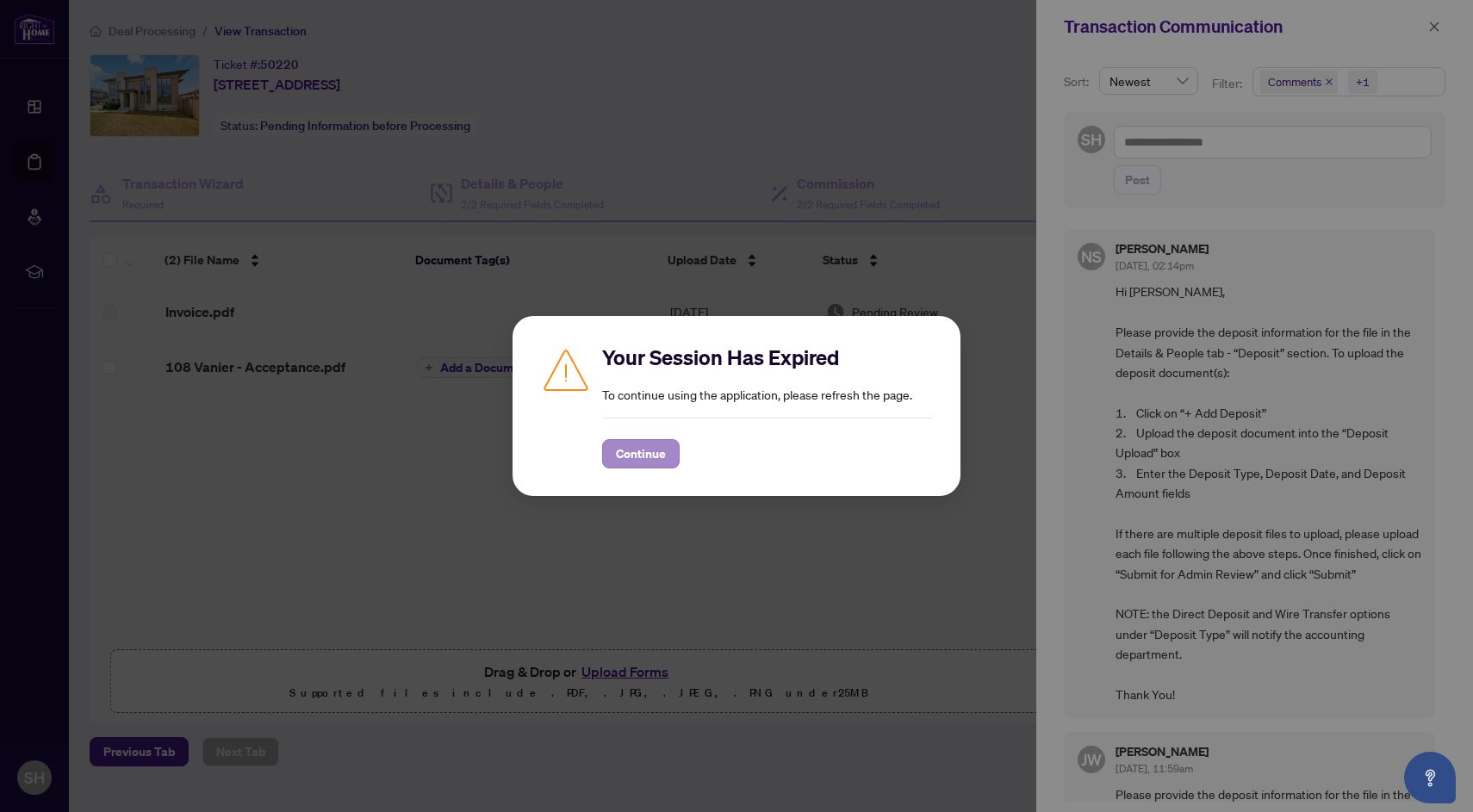
scroll to position [196, 0]
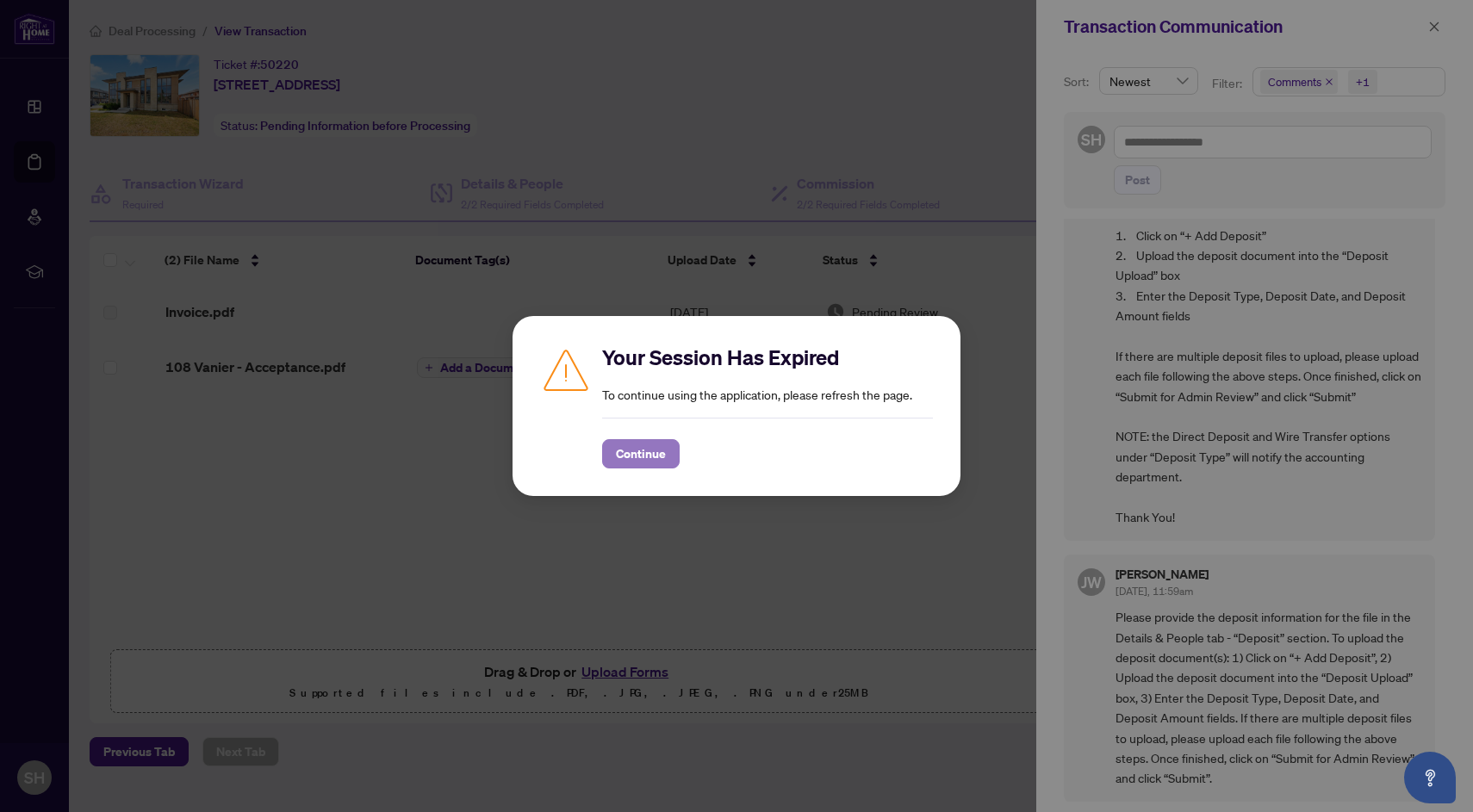
click at [656, 454] on span "Continue" at bounding box center [641, 453] width 50 height 28
